Goal: Task Accomplishment & Management: Use online tool/utility

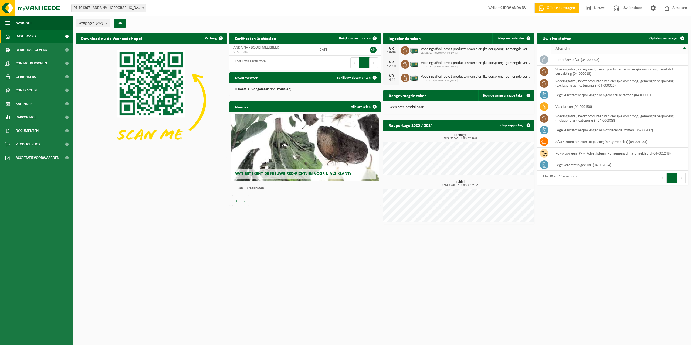
drag, startPoint x: 682, startPoint y: 38, endPoint x: 665, endPoint y: 43, distance: 18.4
click at [682, 38] on span at bounding box center [682, 38] width 11 height 11
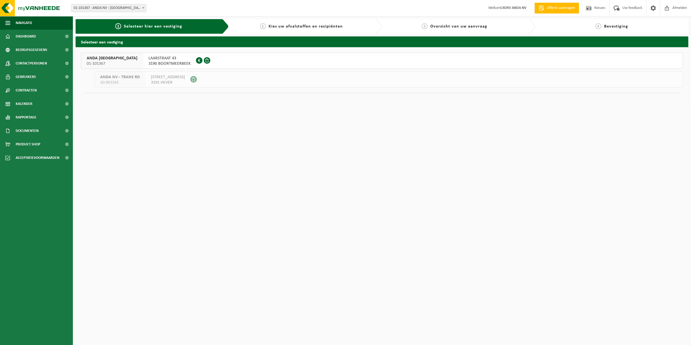
click at [148, 58] on span "LAARSTRAAT 43" at bounding box center [169, 58] width 42 height 5
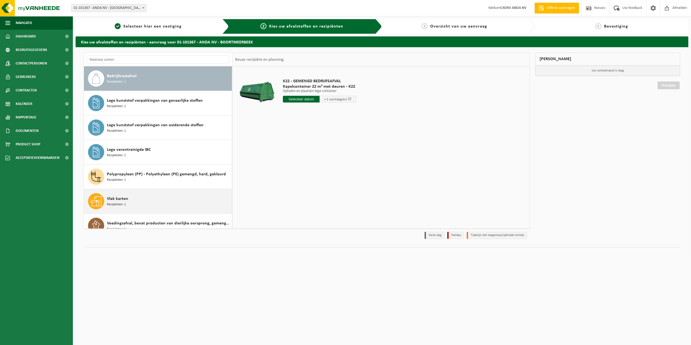
drag, startPoint x: 116, startPoint y: 201, endPoint x: 120, endPoint y: 200, distance: 3.5
click at [120, 200] on span "Vlak karton" at bounding box center [117, 199] width 21 height 6
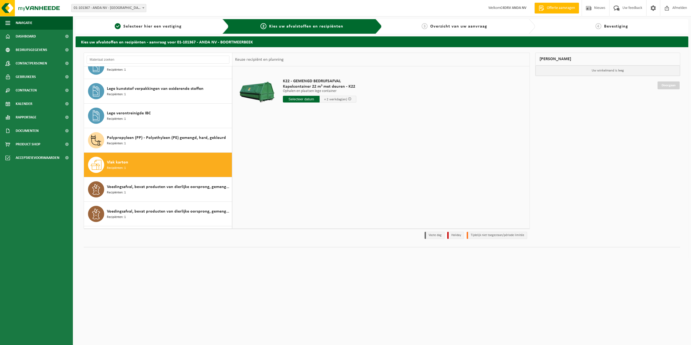
scroll to position [59, 0]
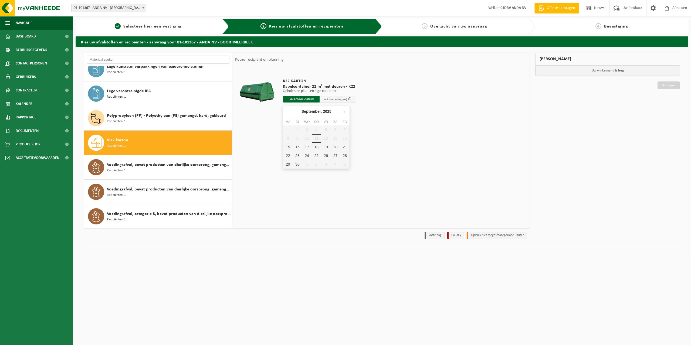
click at [312, 98] on input "text" at bounding box center [301, 99] width 37 height 7
click at [286, 148] on div "15" at bounding box center [287, 147] width 9 height 9
type input "Van 2025-09-15"
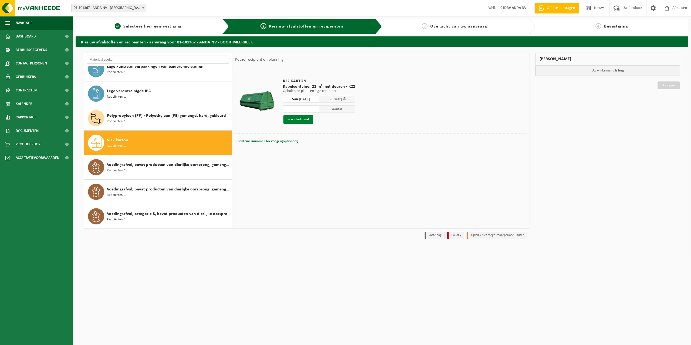
click at [306, 118] on button "In winkelmand" at bounding box center [298, 119] width 30 height 9
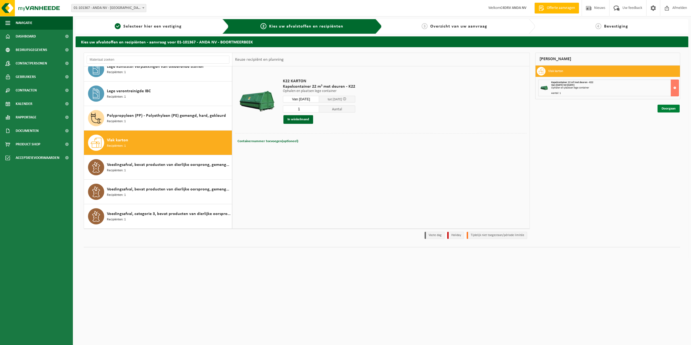
click at [669, 108] on link "Doorgaan" at bounding box center [669, 109] width 22 height 8
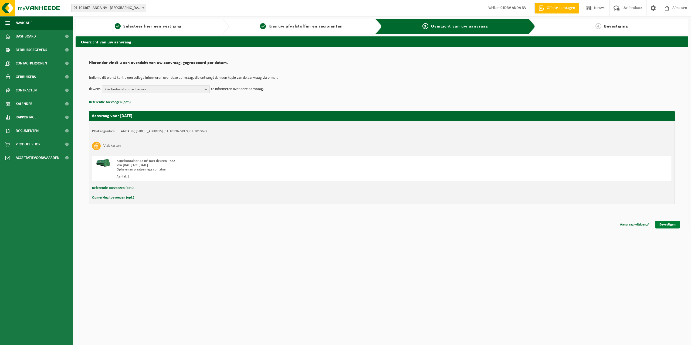
click at [669, 225] on link "Bevestigen" at bounding box center [667, 225] width 24 height 8
